Goal: Use online tool/utility

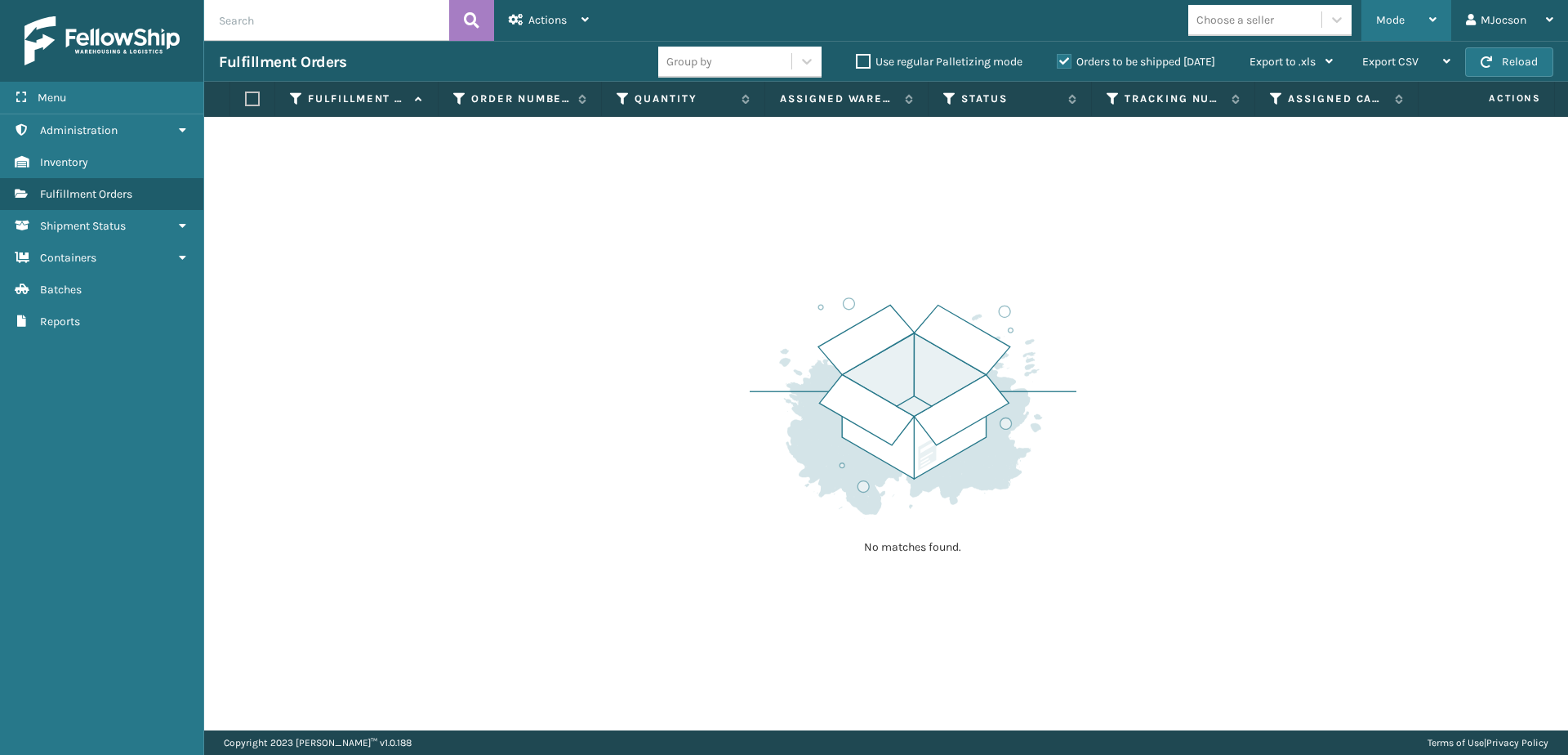
click at [1405, 28] on div "Mode" at bounding box center [1406, 20] width 60 height 41
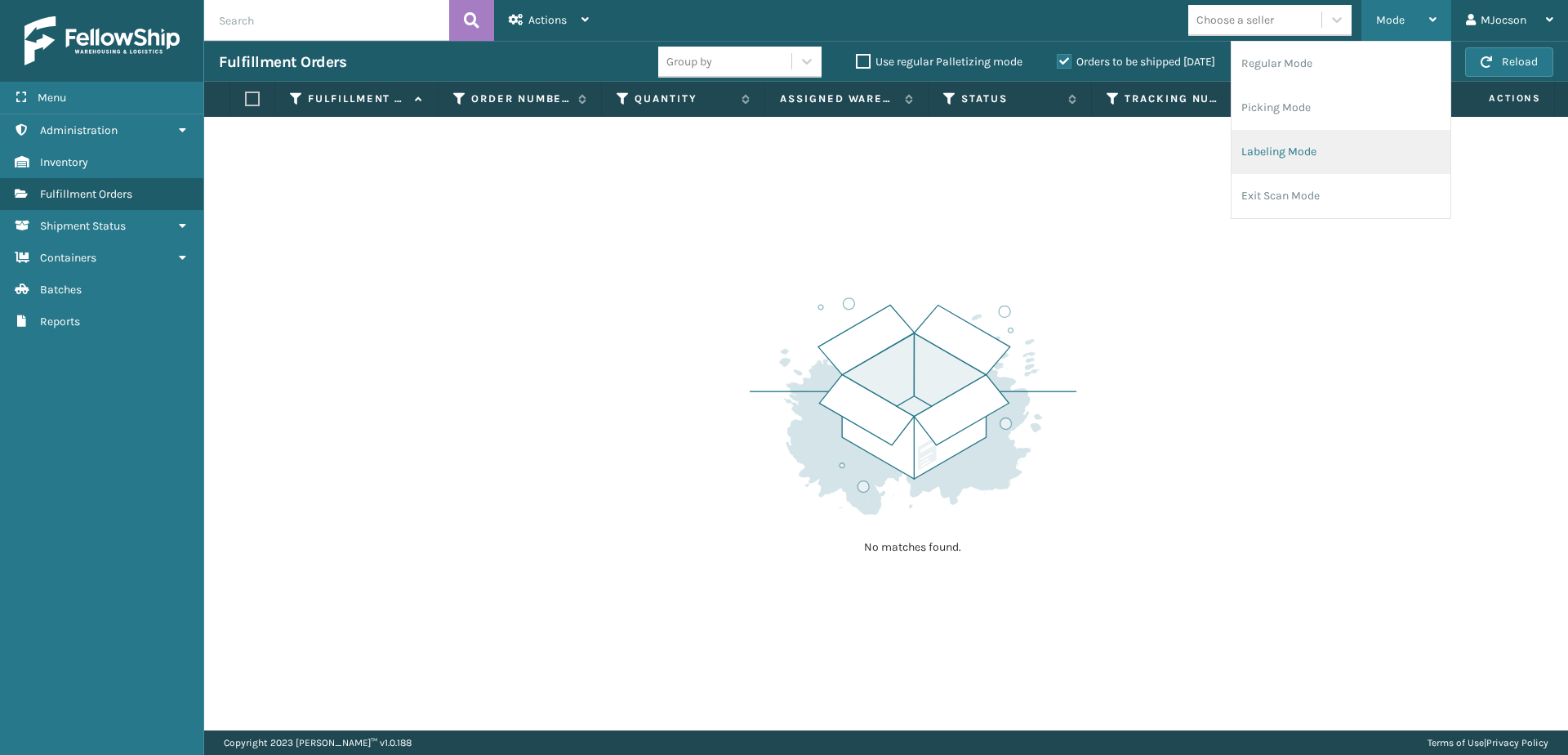
click at [1278, 151] on li "Labeling Mode" at bounding box center [1341, 152] width 219 height 44
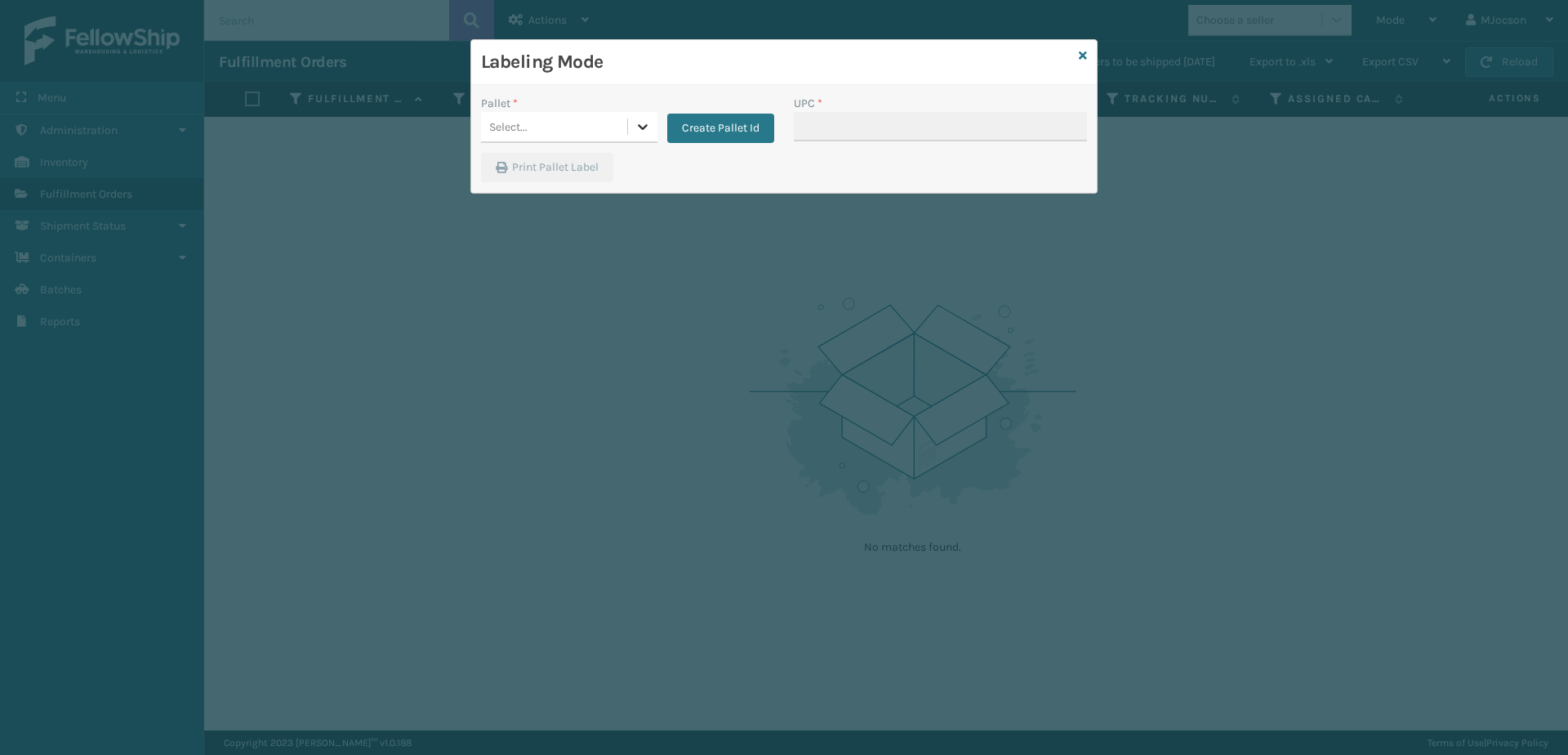
click at [644, 120] on icon at bounding box center [643, 126] width 17 height 17
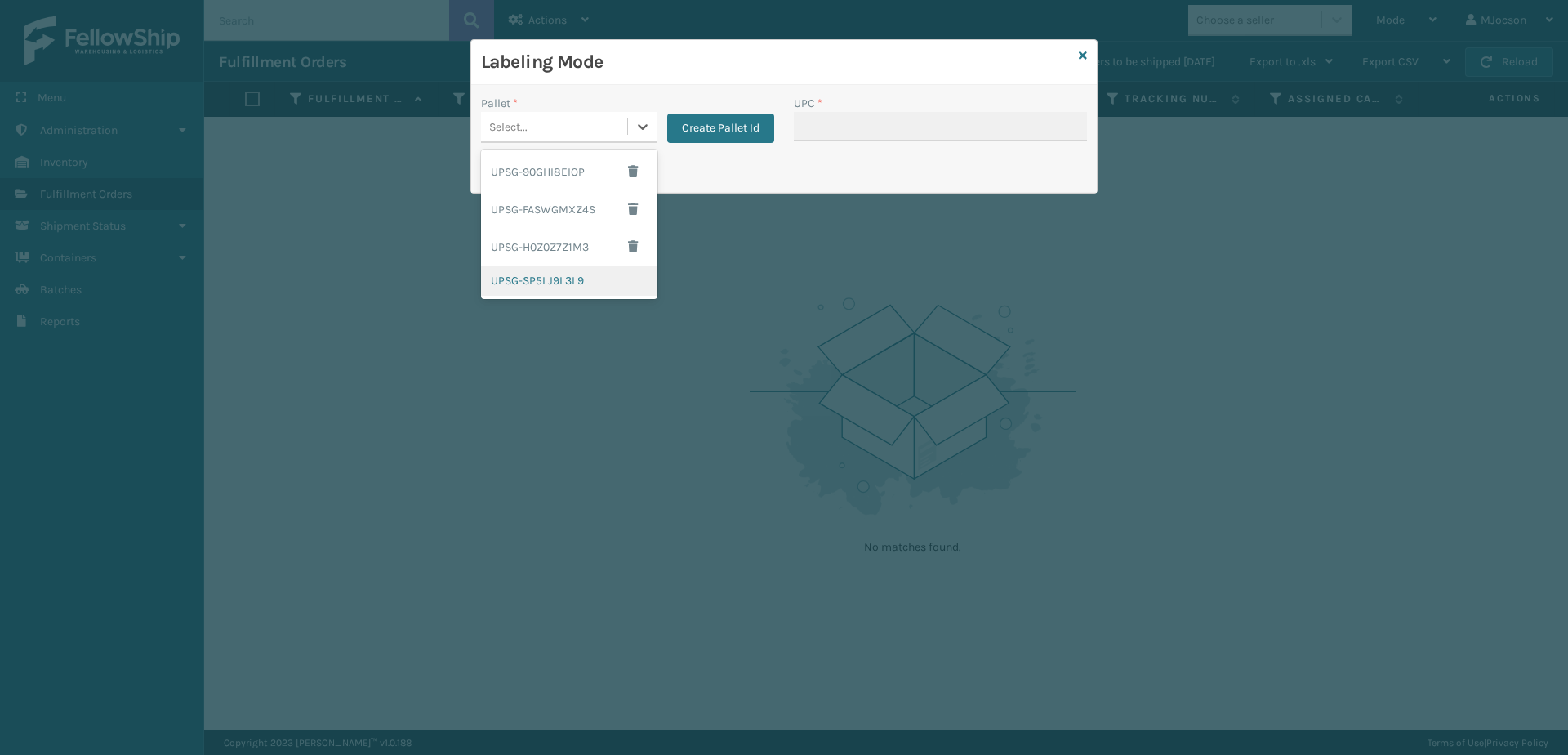
click at [574, 273] on div "UPSG-SP5LJ9L3L9" at bounding box center [569, 281] width 176 height 30
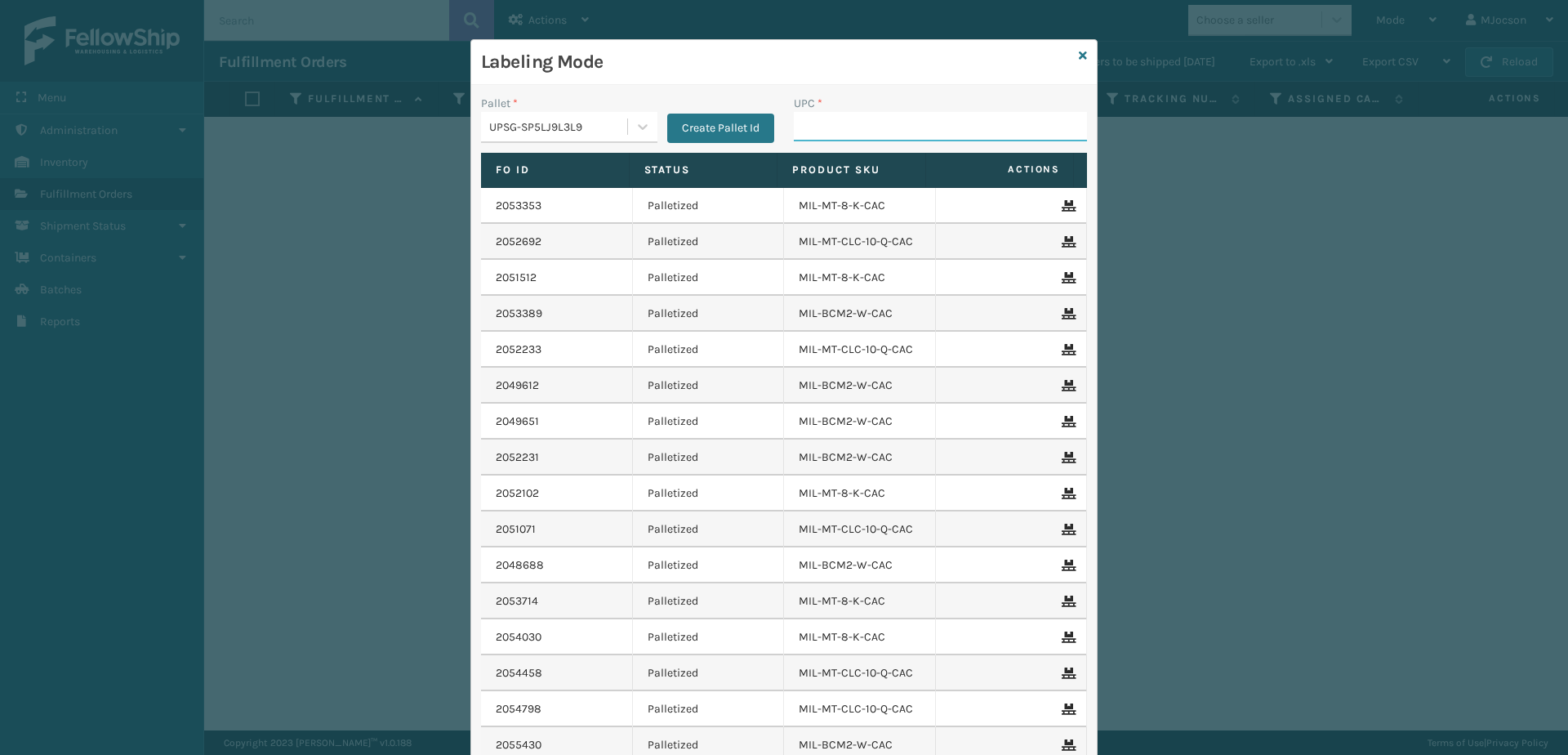
click at [831, 123] on input "UPC *" at bounding box center [940, 126] width 293 height 30
click at [1080, 56] on icon at bounding box center [1083, 55] width 8 height 11
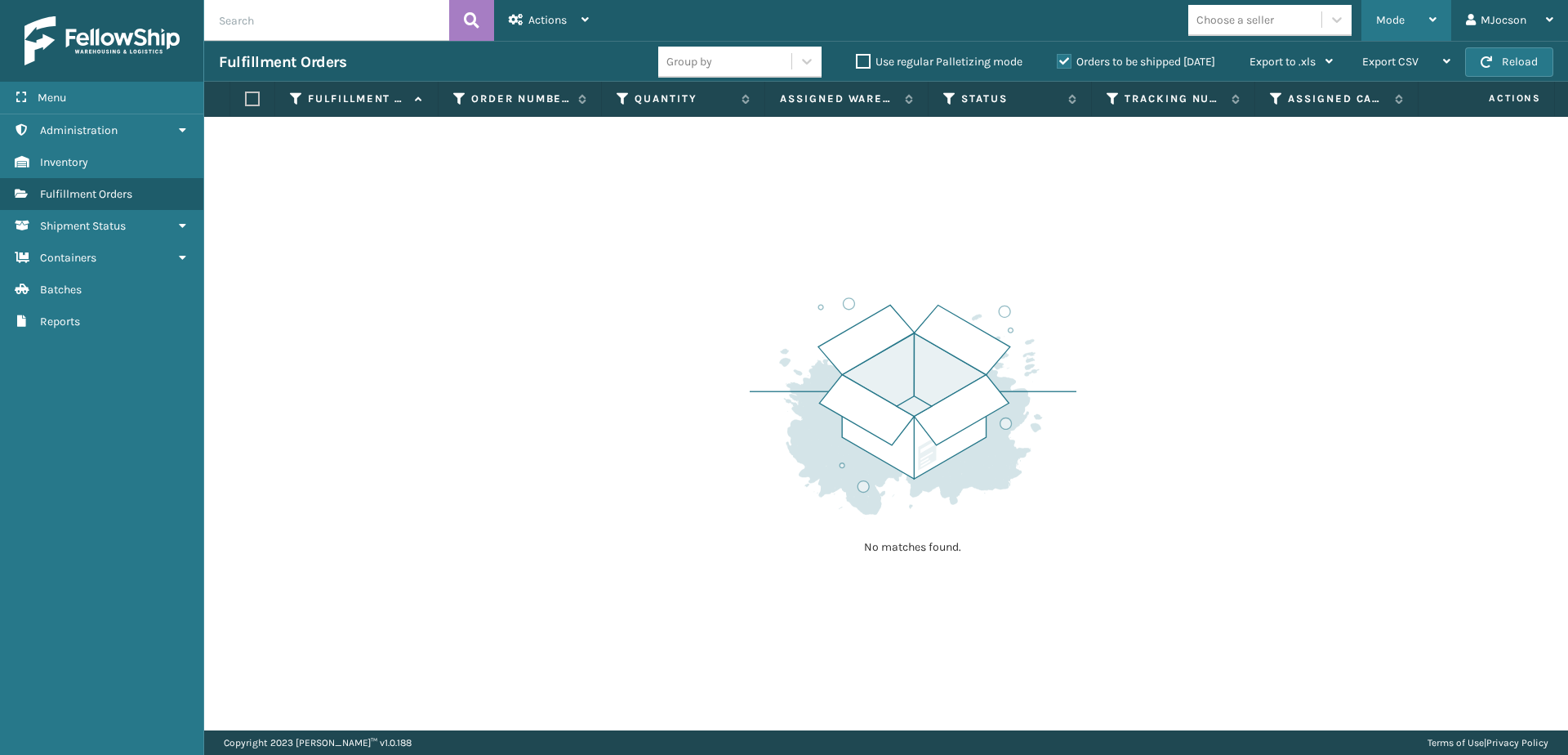
click at [1416, 22] on div "Mode" at bounding box center [1406, 20] width 60 height 41
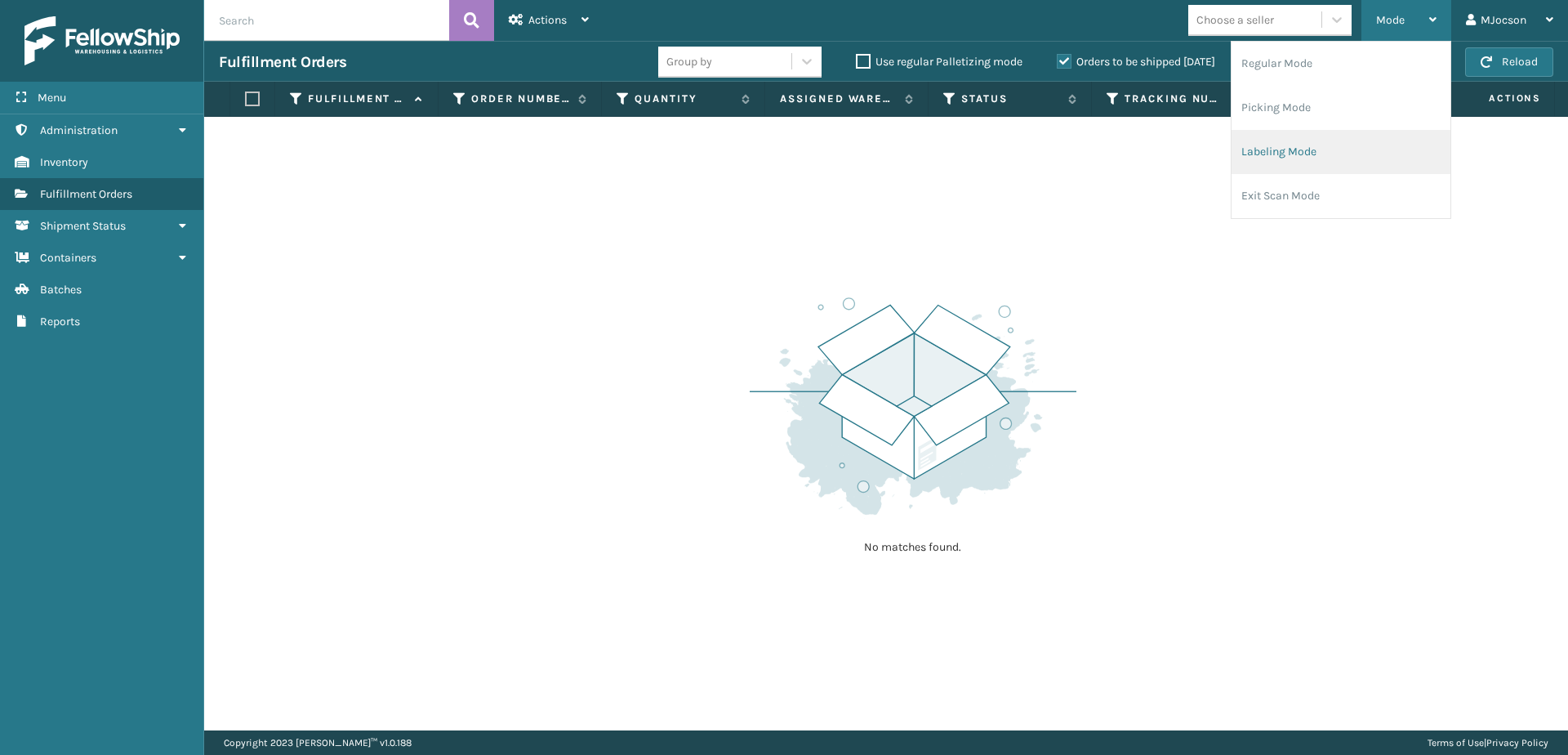
click at [1283, 155] on li "Labeling Mode" at bounding box center [1341, 152] width 219 height 44
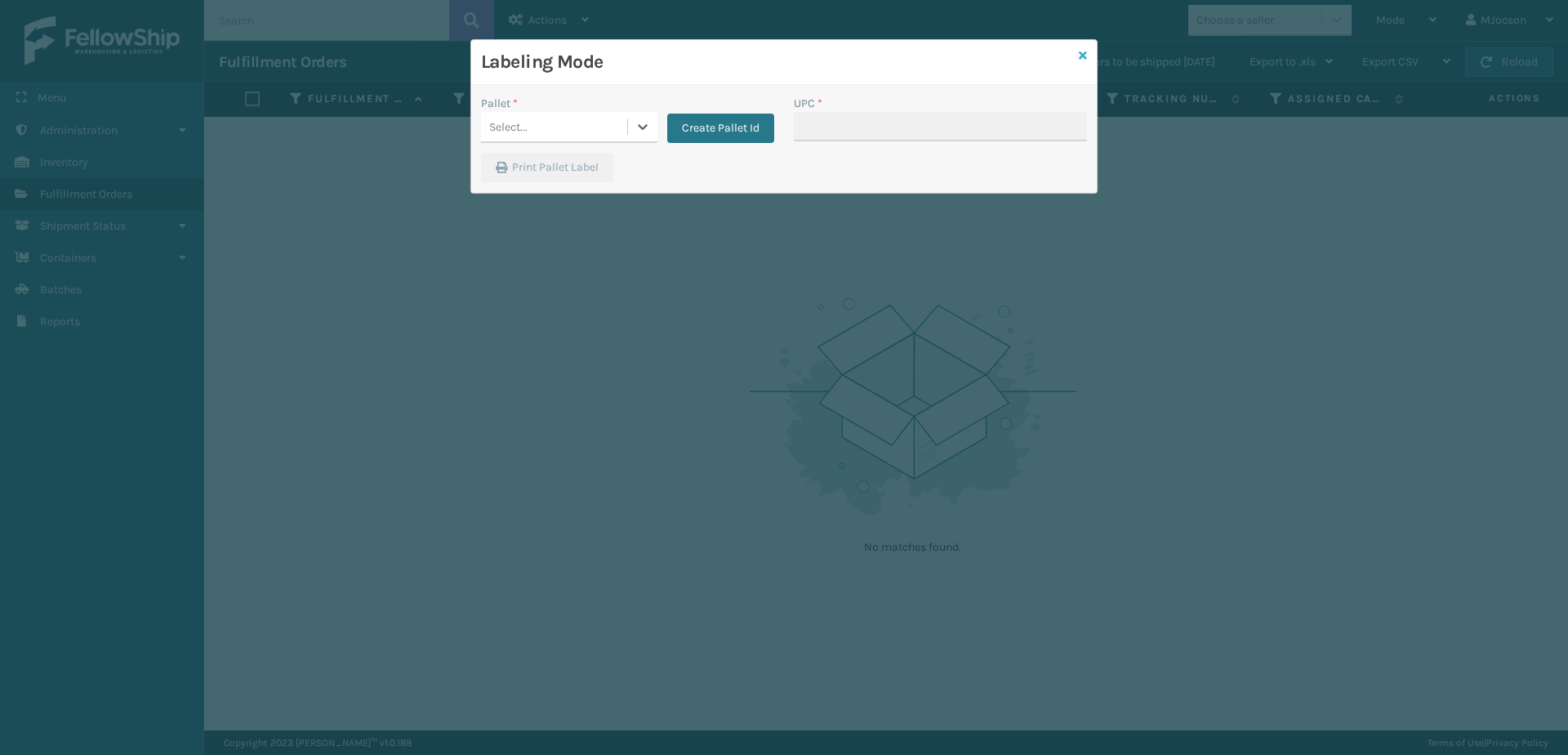
click at [1085, 54] on icon at bounding box center [1083, 55] width 8 height 11
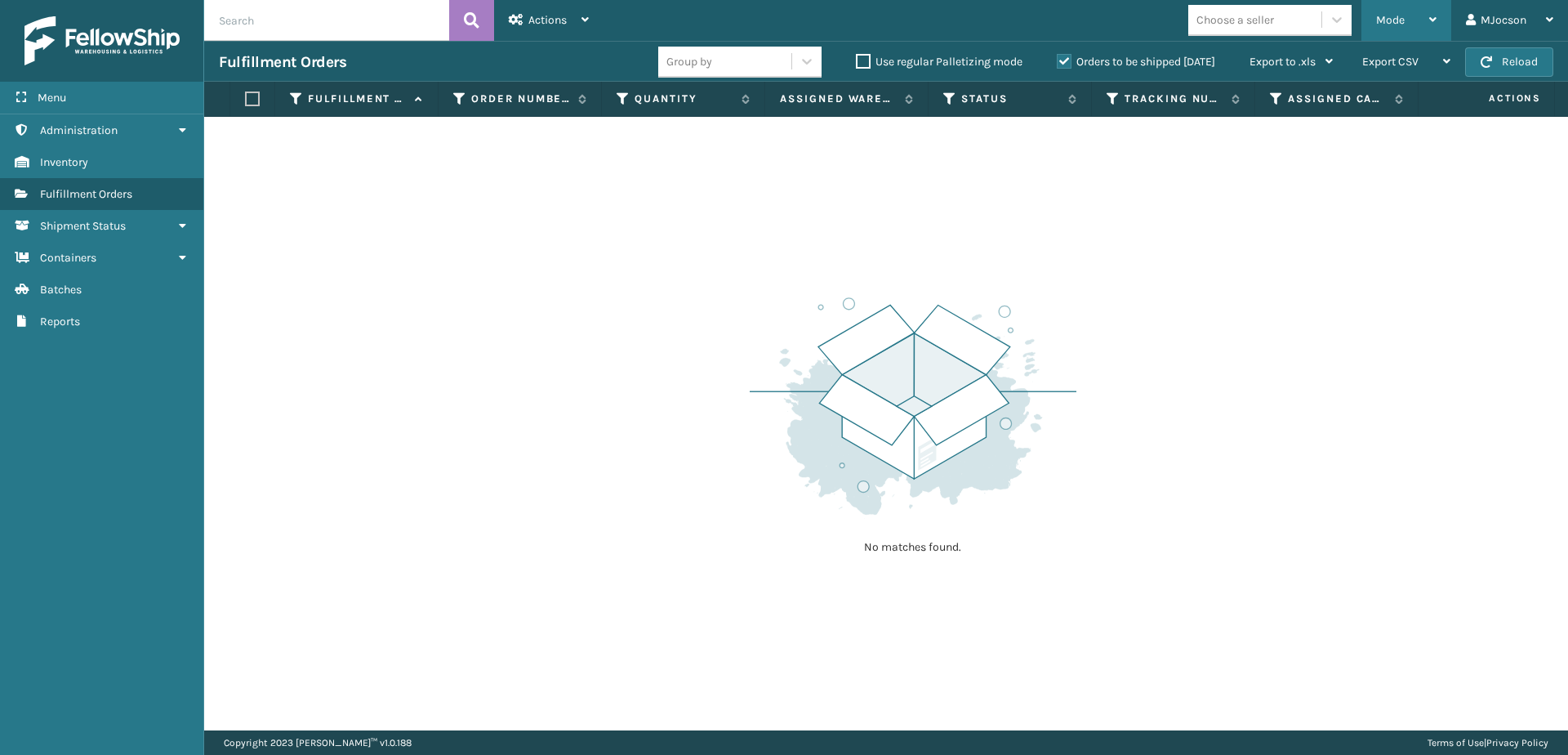
click at [1412, 18] on div "Mode" at bounding box center [1406, 20] width 60 height 41
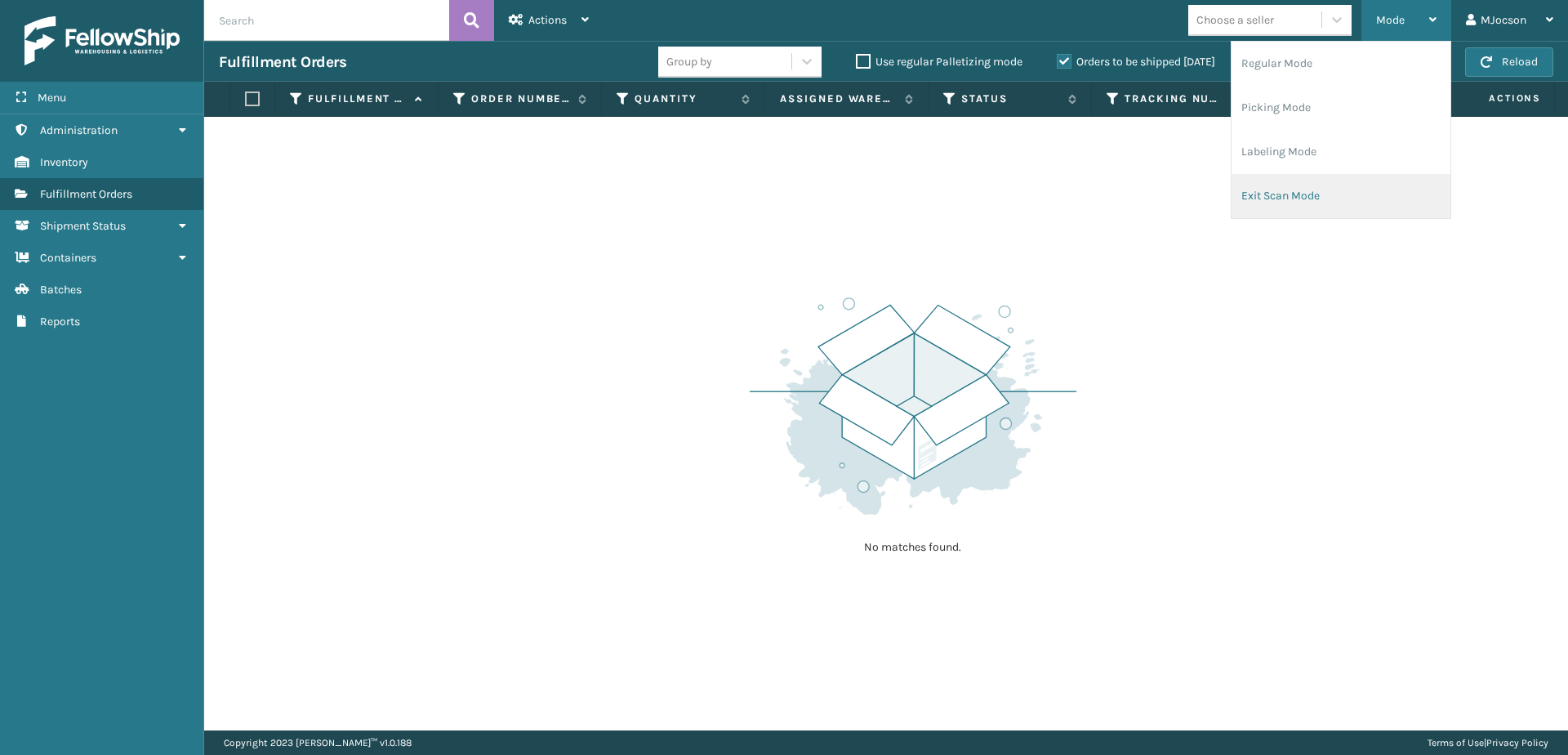
click at [1341, 192] on li "Exit Scan Mode" at bounding box center [1341, 197] width 219 height 44
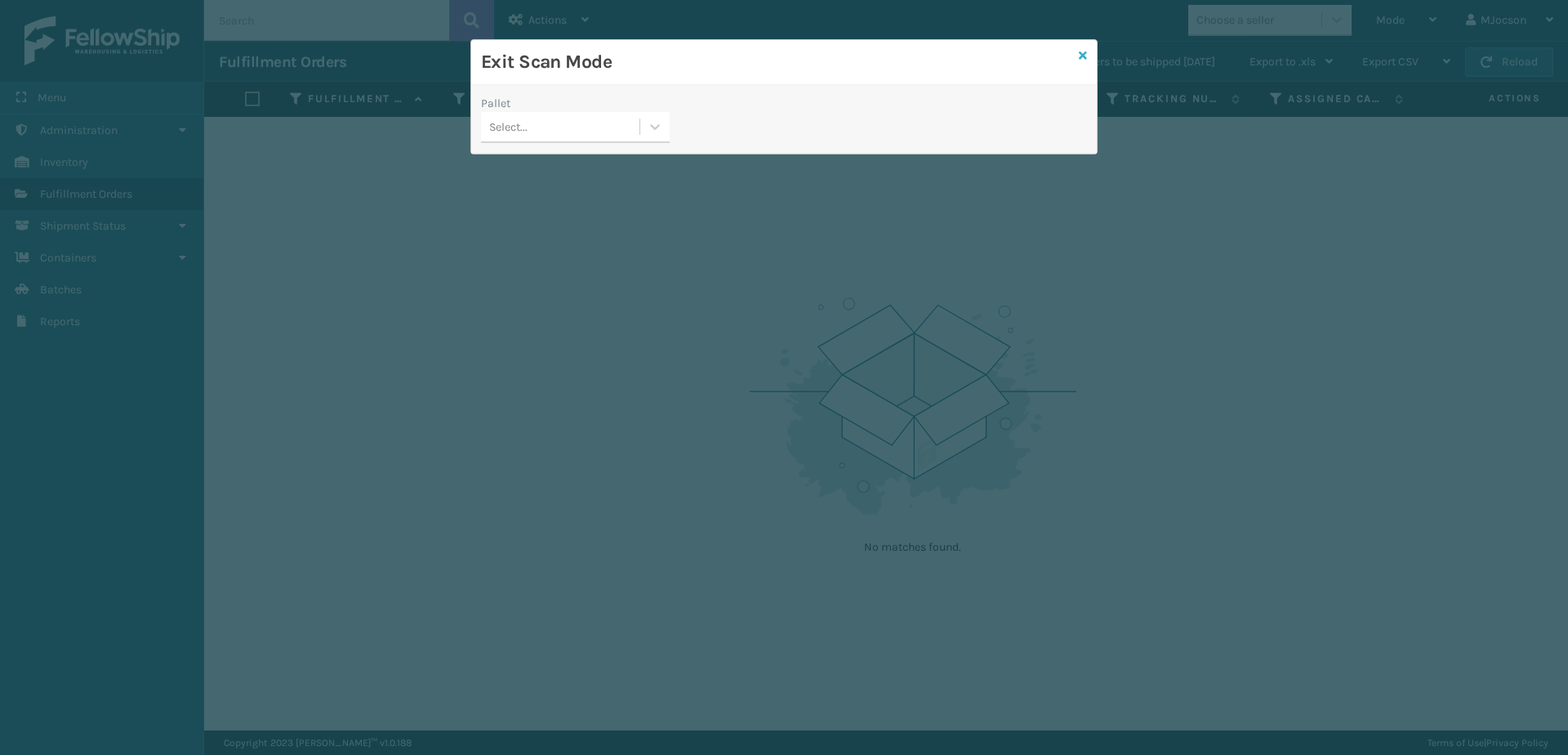
click at [1083, 51] on icon at bounding box center [1083, 55] width 8 height 11
